Goal: Task Accomplishment & Management: Manage account settings

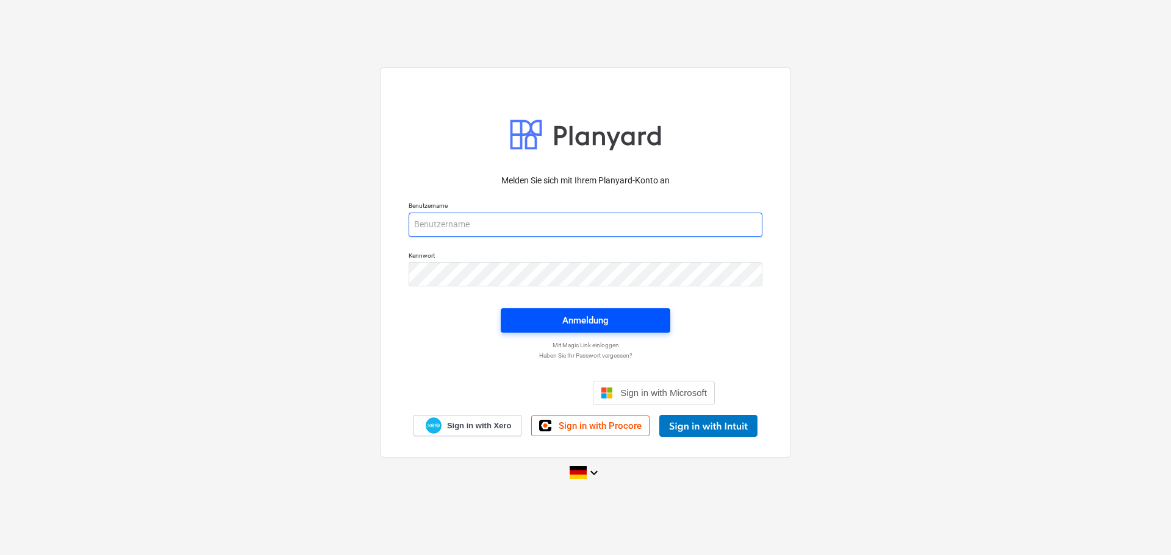
type input "[EMAIL_ADDRESS][DOMAIN_NAME]"
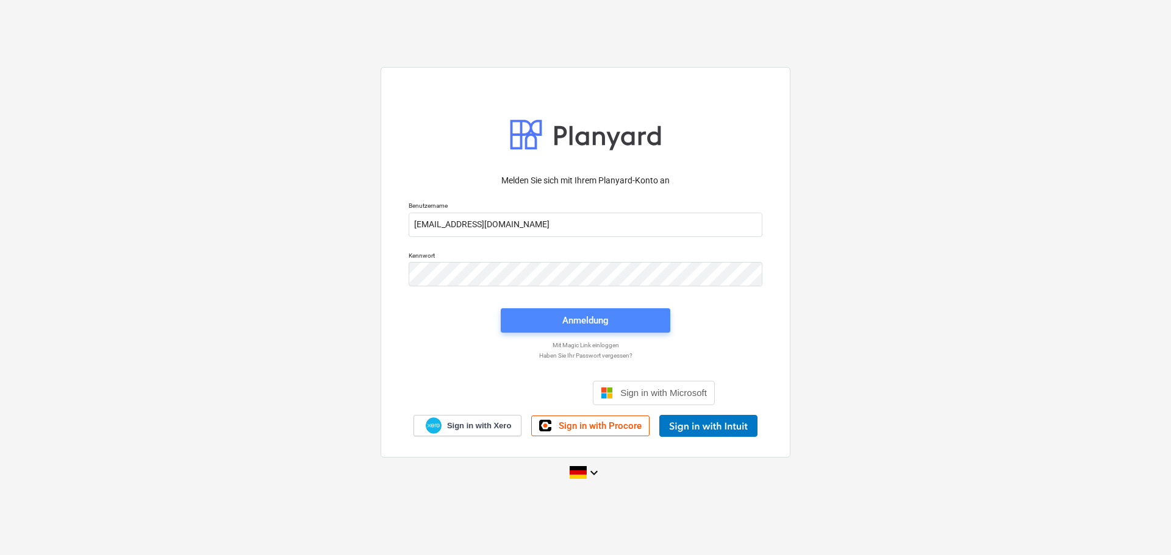
click at [570, 315] on div "Anmeldung" at bounding box center [585, 321] width 46 height 16
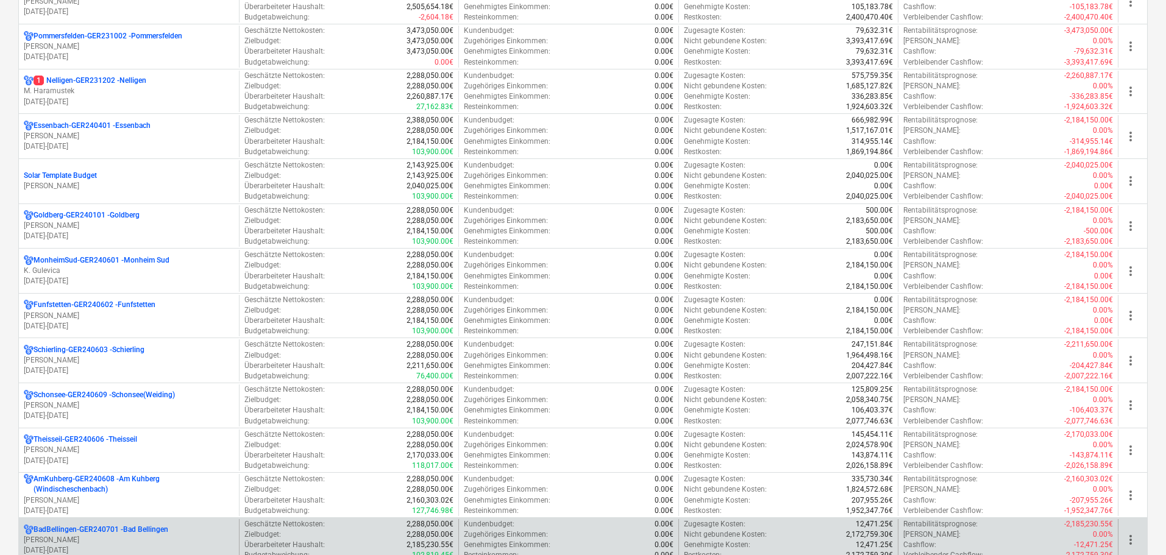
scroll to position [353, 0]
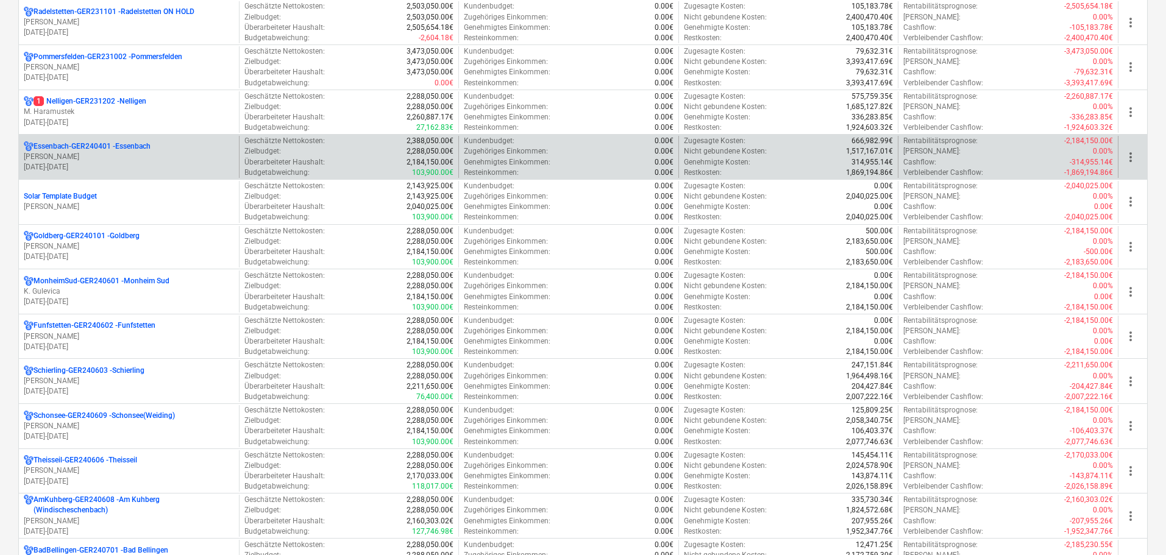
click at [158, 170] on p "[DATE] - [DATE]" at bounding box center [129, 167] width 210 height 10
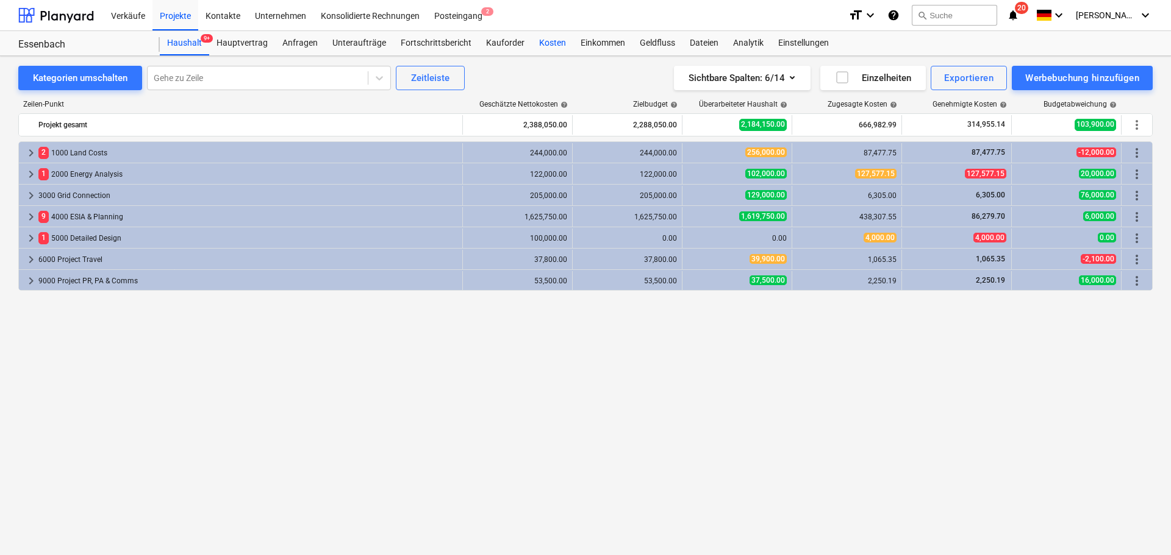
click at [552, 45] on div "Kosten" at bounding box center [552, 43] width 41 height 24
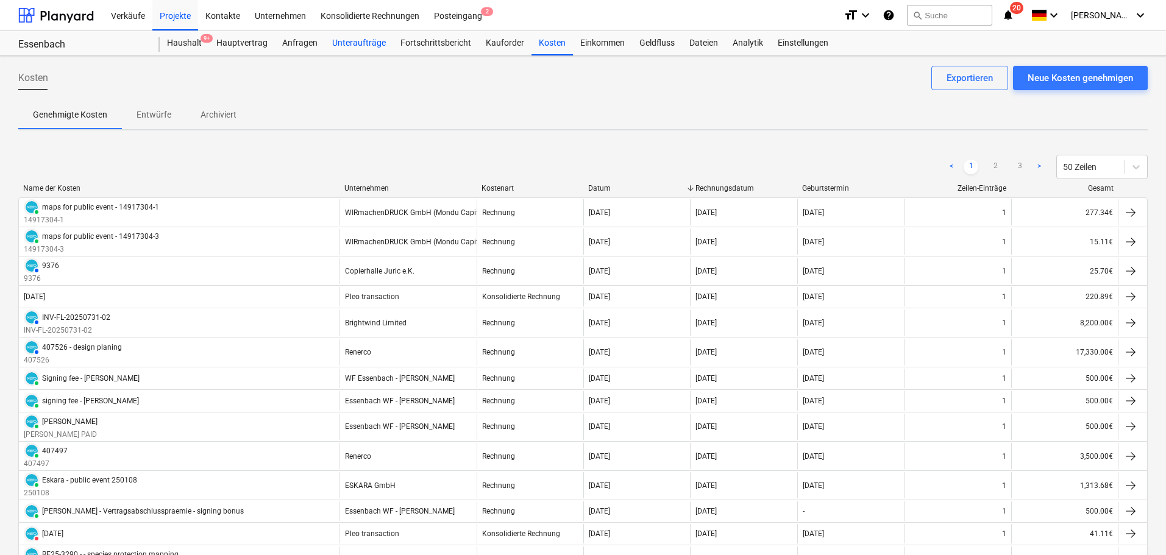
click at [342, 46] on div "Unteraufträge" at bounding box center [359, 43] width 68 height 24
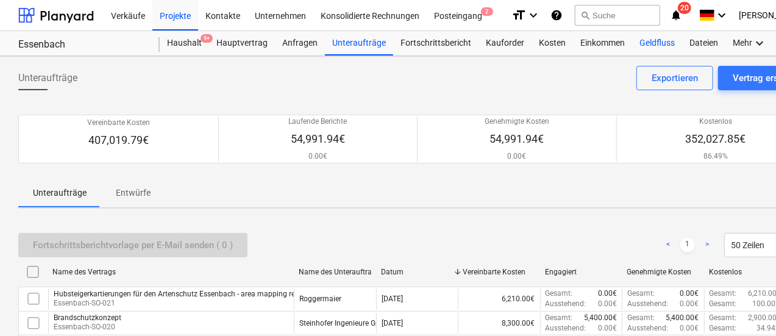
click at [655, 41] on div "Geldfluss" at bounding box center [657, 43] width 50 height 24
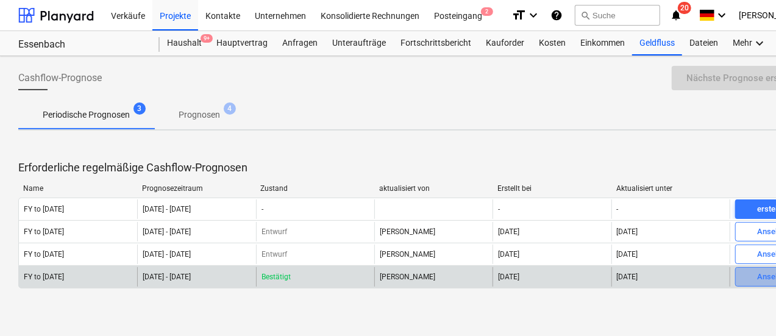
click at [754, 276] on span "Ansehen" at bounding box center [773, 277] width 64 height 14
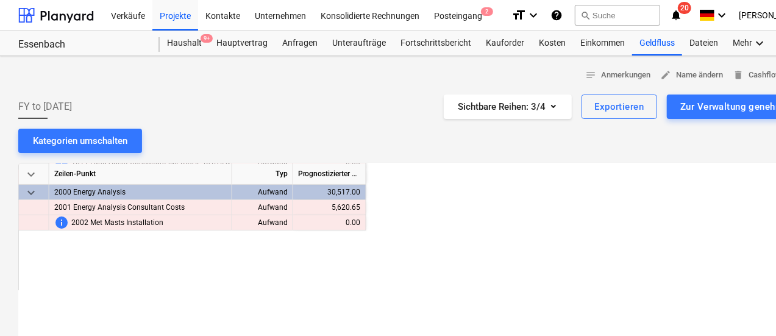
scroll to position [0, 1122]
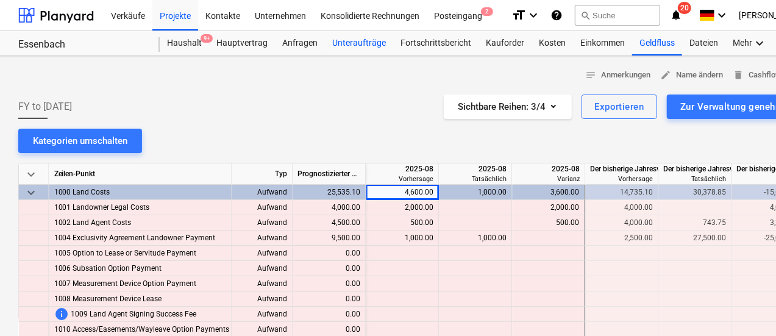
click at [359, 43] on div "Unteraufträge" at bounding box center [359, 43] width 68 height 24
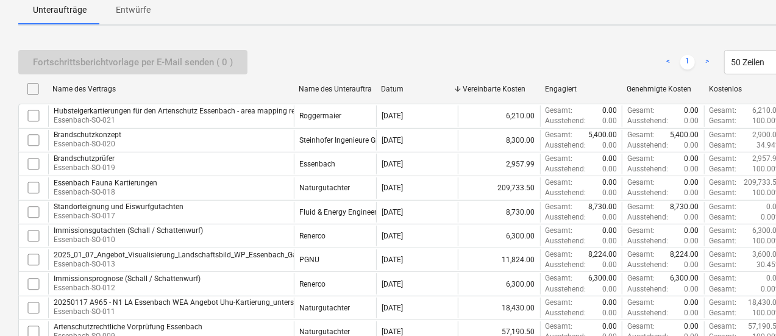
scroll to position [305, 0]
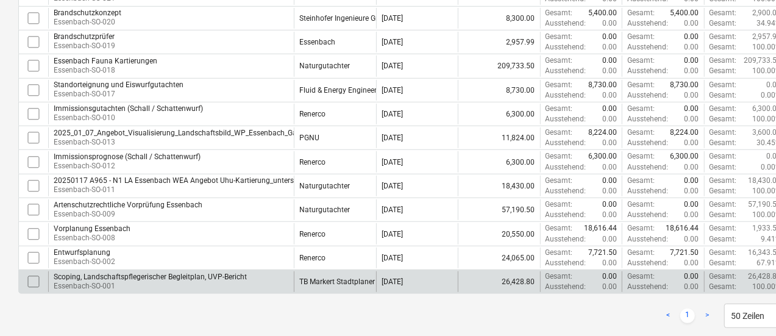
click at [173, 276] on div "Scoping, Landschaftspflegerischer Begleitplan, UVP-Bericht" at bounding box center [150, 277] width 193 height 9
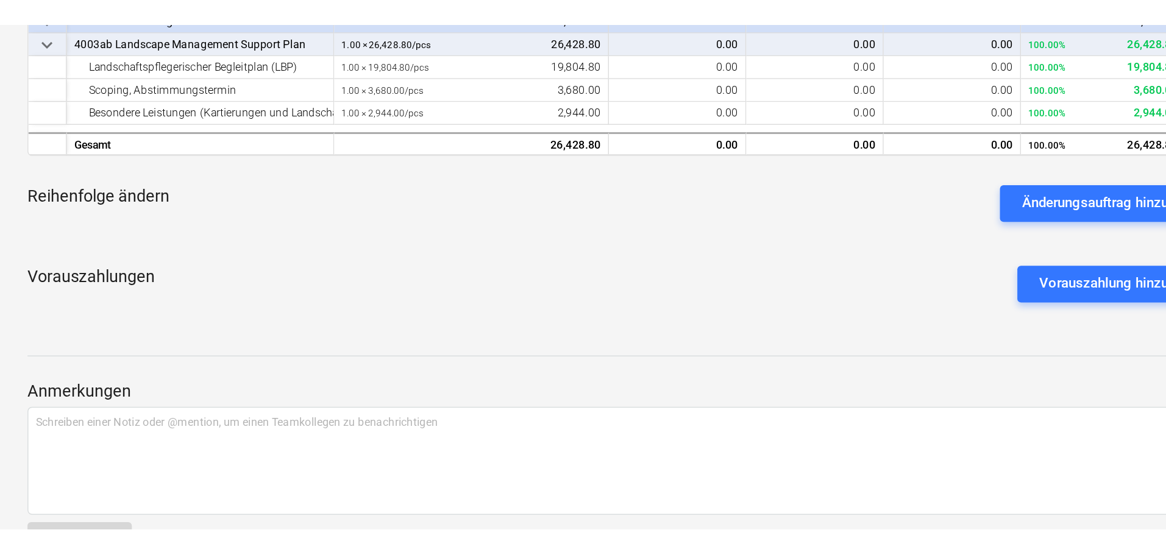
scroll to position [61, 0]
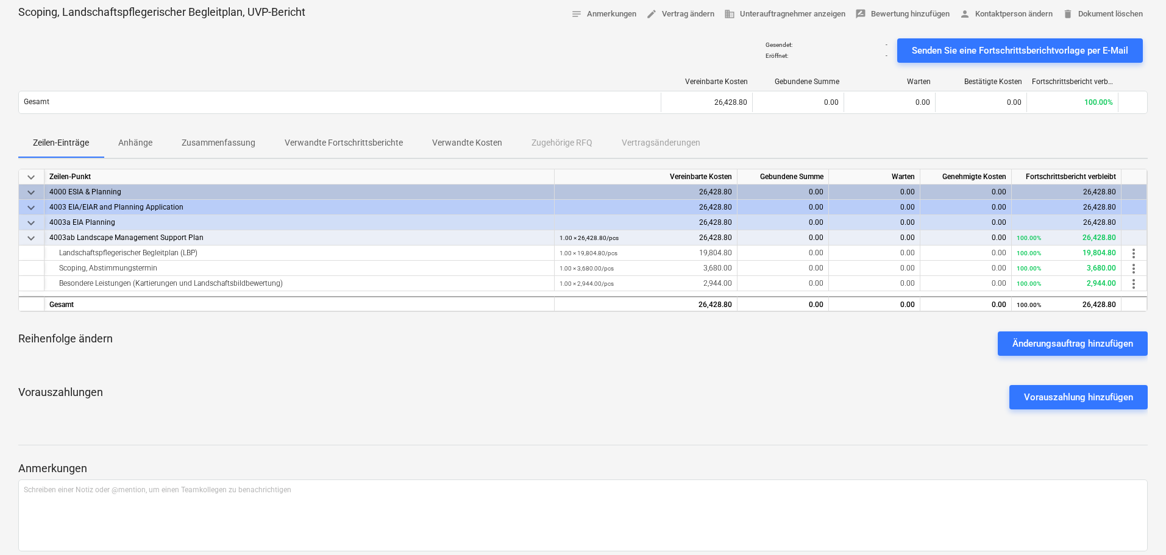
click at [149, 143] on p "Anhänge" at bounding box center [135, 143] width 34 height 13
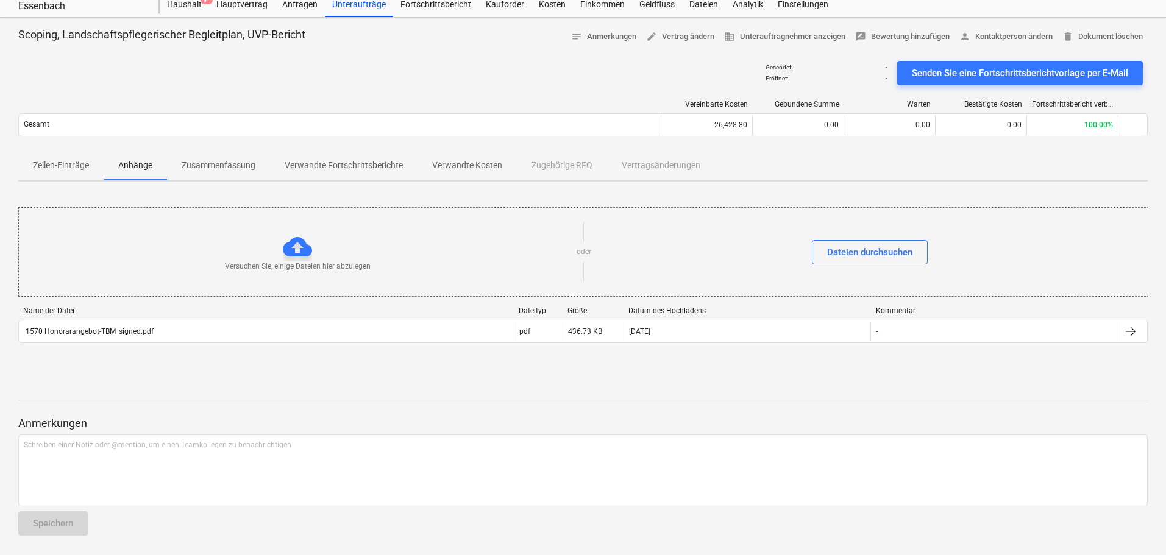
scroll to position [38, 0]
drag, startPoint x: 223, startPoint y: 166, endPoint x: 233, endPoint y: 179, distance: 16.0
click at [222, 168] on p "Zusammenfassung" at bounding box center [219, 165] width 74 height 13
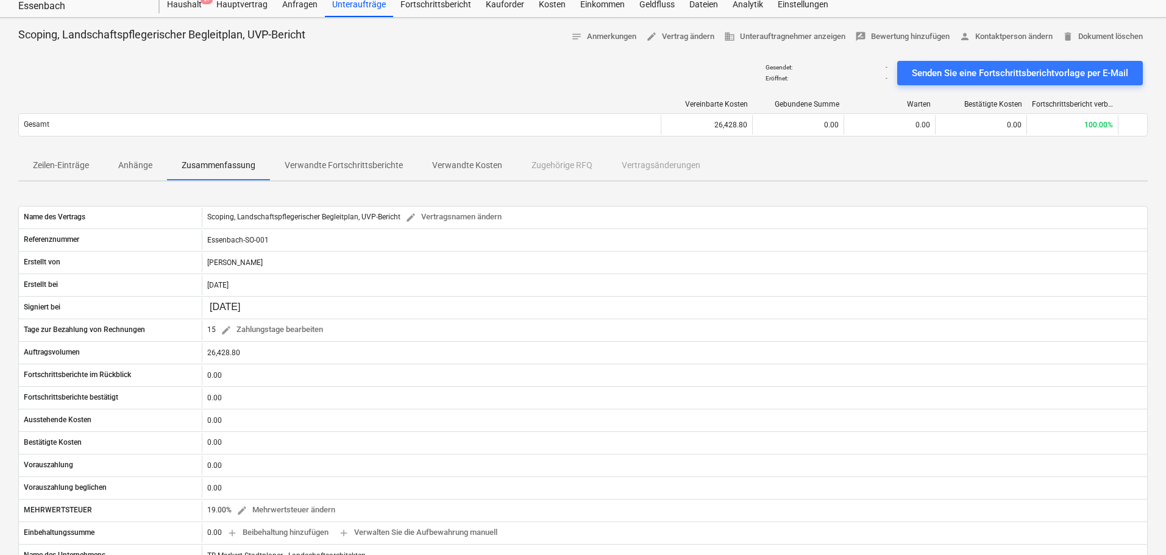
click at [483, 160] on p "Verwandte Kosten" at bounding box center [467, 165] width 70 height 13
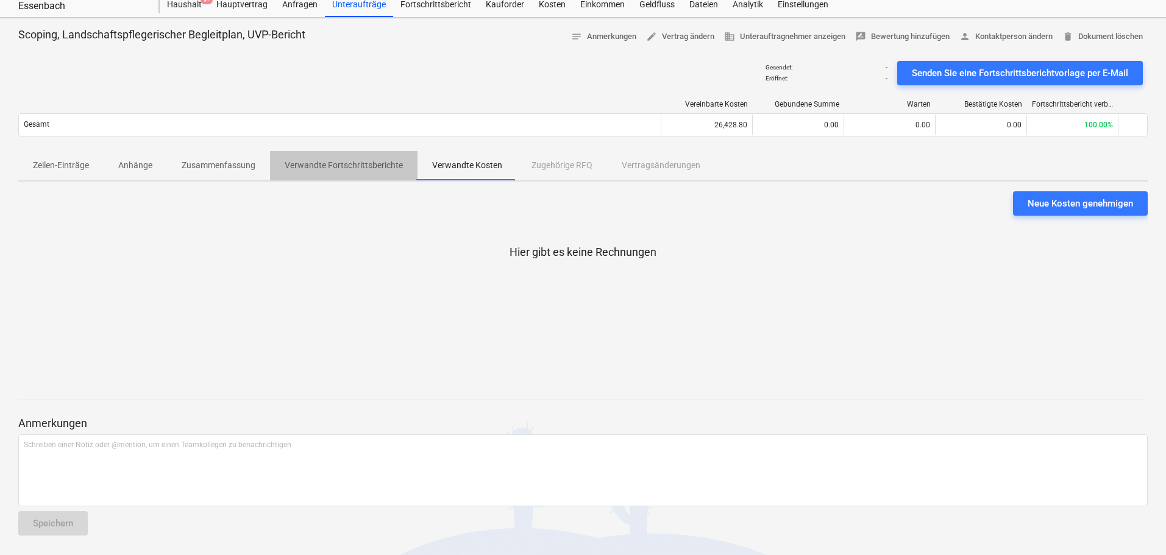
click at [363, 166] on p "Verwandte Fortschrittsberichte" at bounding box center [344, 165] width 118 height 13
click at [234, 171] on p "Zusammenfassung" at bounding box center [219, 165] width 74 height 13
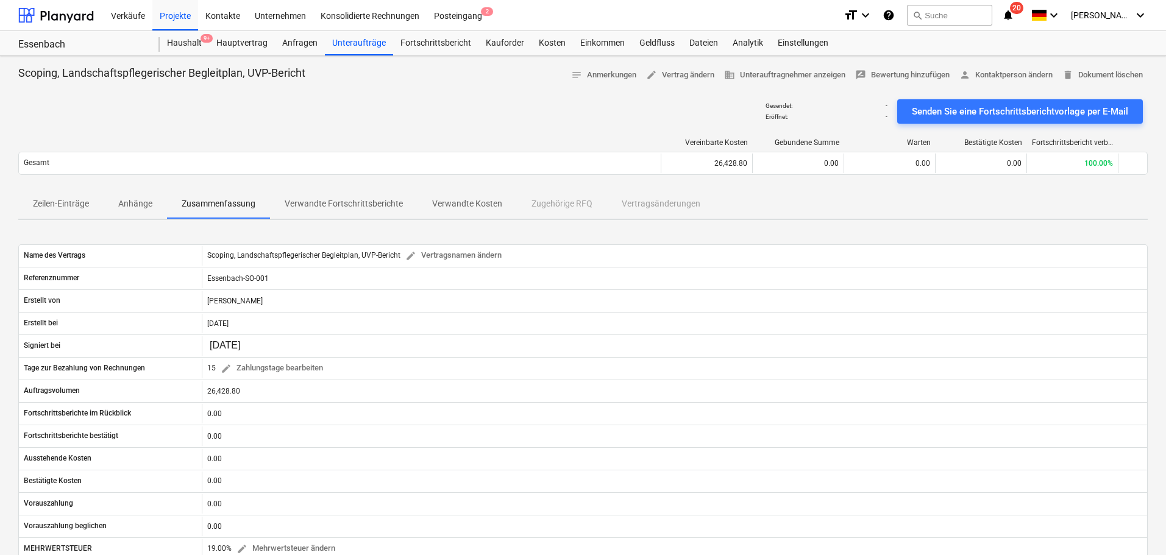
click at [143, 204] on p "Anhänge" at bounding box center [135, 204] width 34 height 13
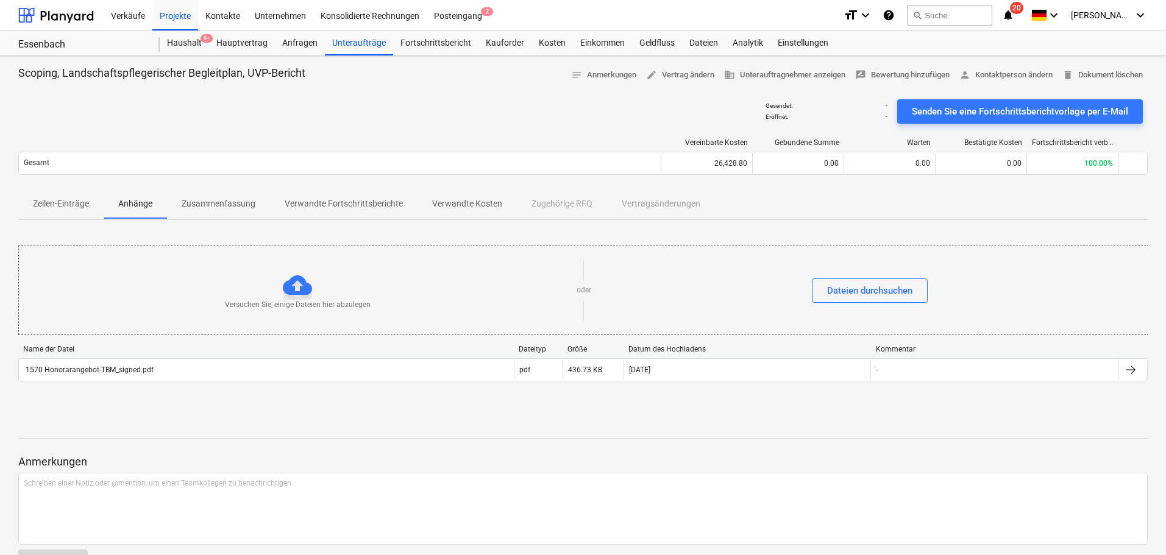
click at [60, 207] on p "Zeilen-Einträge" at bounding box center [61, 204] width 56 height 13
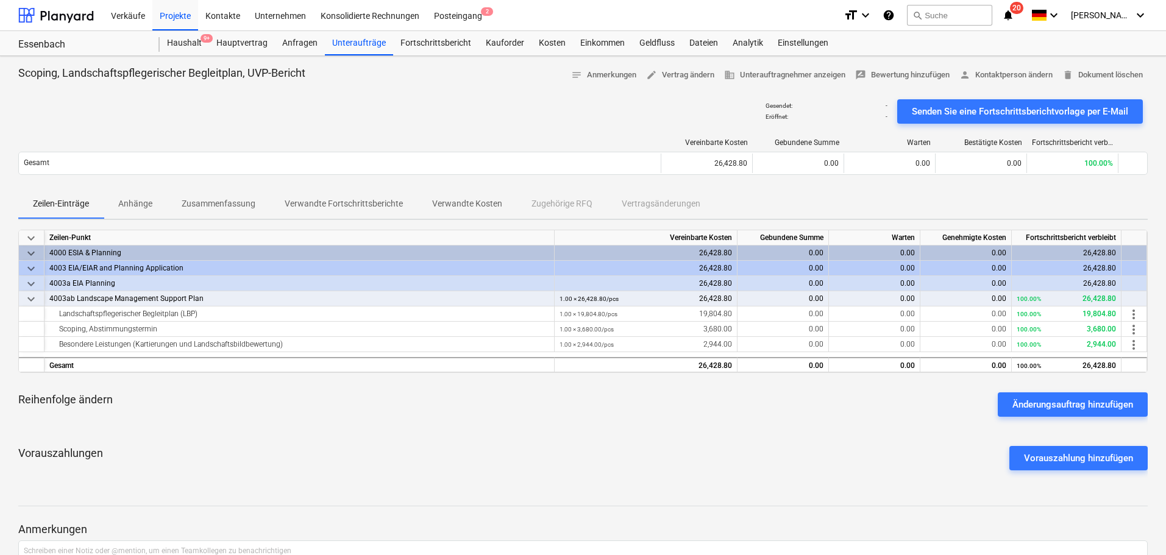
click at [135, 204] on p "Anhänge" at bounding box center [135, 204] width 34 height 13
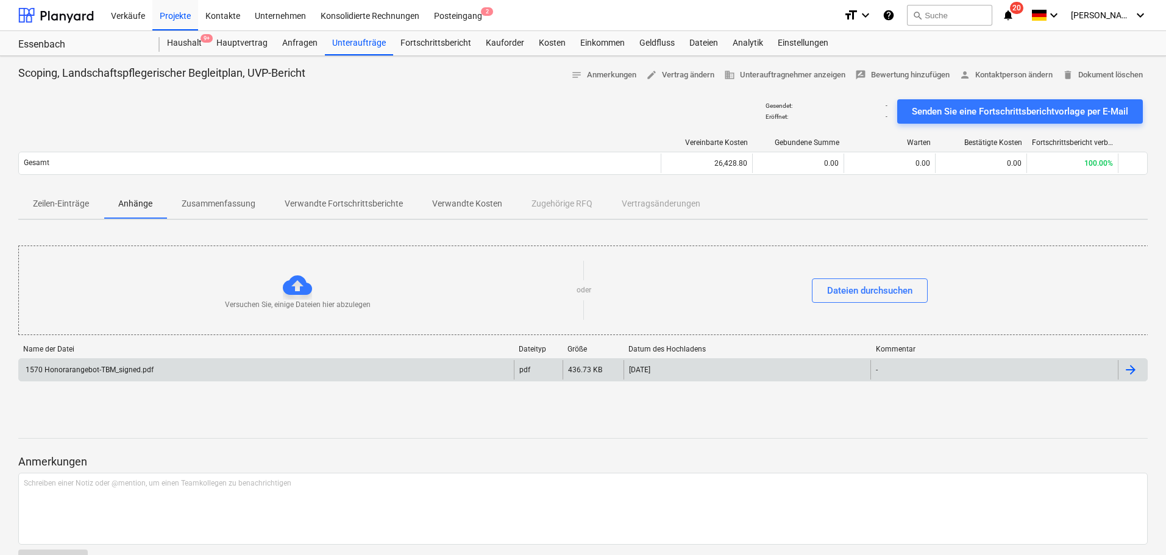
click at [145, 379] on div "1570 Honorarangebot-TBM_signed.pdf" at bounding box center [266, 370] width 495 height 20
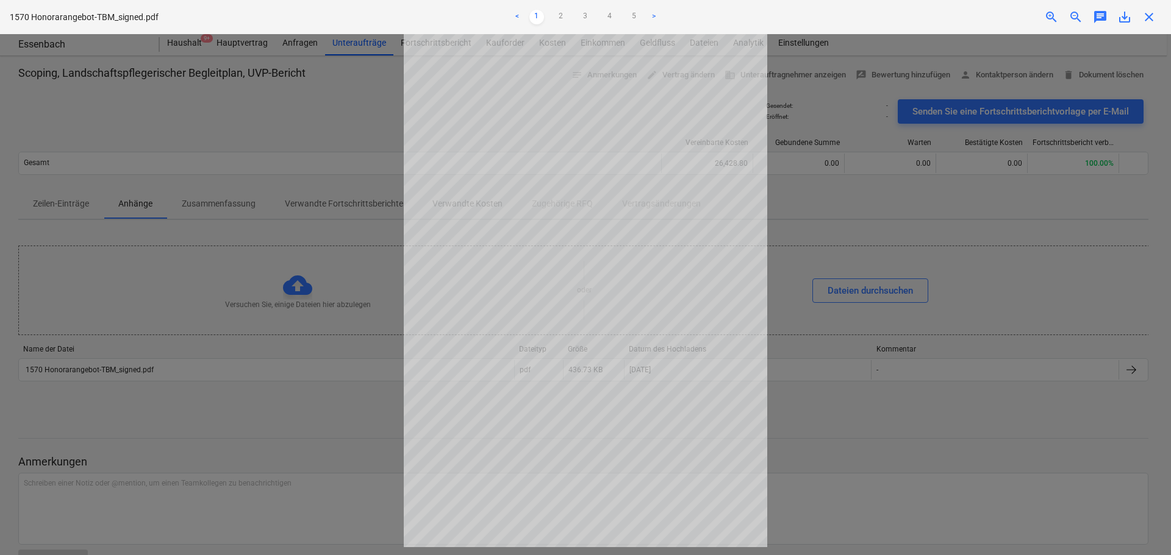
click at [653, 12] on link ">" at bounding box center [653, 17] width 15 height 15
click at [654, 9] on div "< 1 2 3 4 5 >" at bounding box center [585, 17] width 384 height 34
click at [654, 13] on link ">" at bounding box center [653, 17] width 15 height 15
click at [1152, 21] on span "close" at bounding box center [1148, 17] width 15 height 15
